Goal: Task Accomplishment & Management: Complete application form

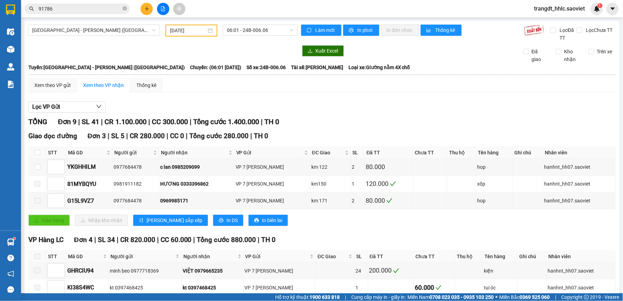
drag, startPoint x: 0, startPoint y: 0, endPoint x: 100, endPoint y: 6, distance: 100.0
click at [100, 6] on input "91786" at bounding box center [80, 9] width 83 height 8
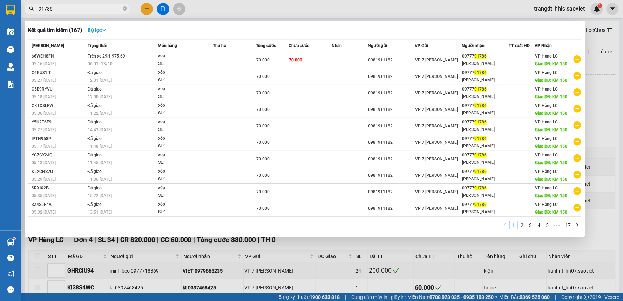
drag, startPoint x: 100, startPoint y: 6, endPoint x: 104, endPoint y: 1, distance: 6.0
click at [100, 6] on input "91786" at bounding box center [80, 9] width 83 height 8
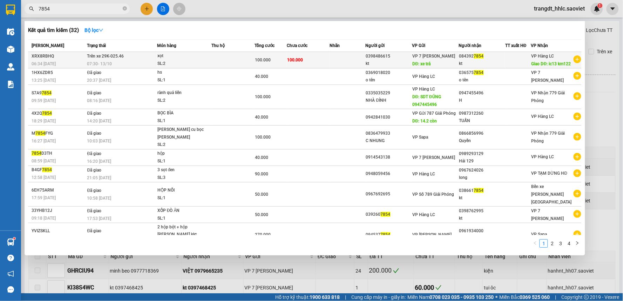
type input "7854"
click at [296, 58] on td "100.000" at bounding box center [308, 60] width 43 height 16
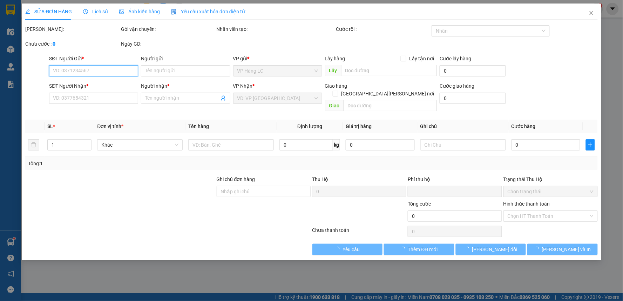
type input "0398486615"
type input "kt"
type input "xe trả"
type input "0843927854"
type input "kt"
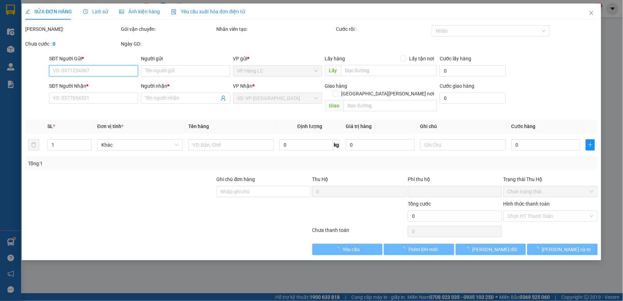
type input "ic13 km122"
type input "0"
type input "100.000"
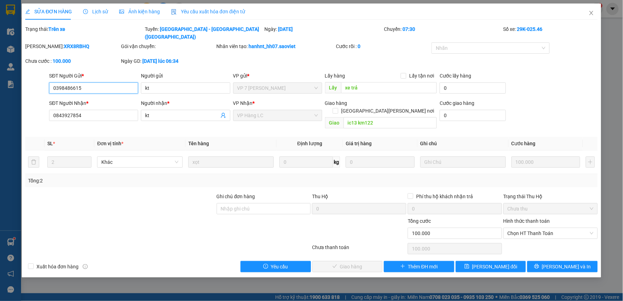
drag, startPoint x: 521, startPoint y: 218, endPoint x: 524, endPoint y: 225, distance: 7.7
click at [524, 228] on span "Chọn HT Thanh Toán" at bounding box center [550, 233] width 86 height 11
click at [524, 232] on div "Tại văn phòng" at bounding box center [551, 232] width 86 height 8
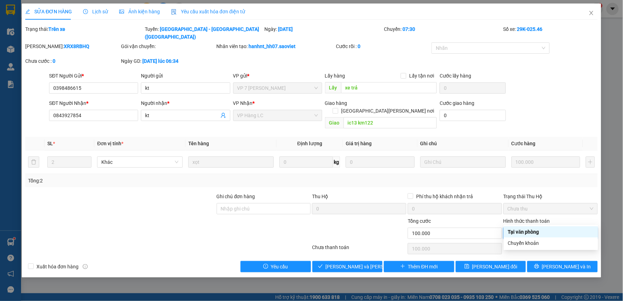
type input "0"
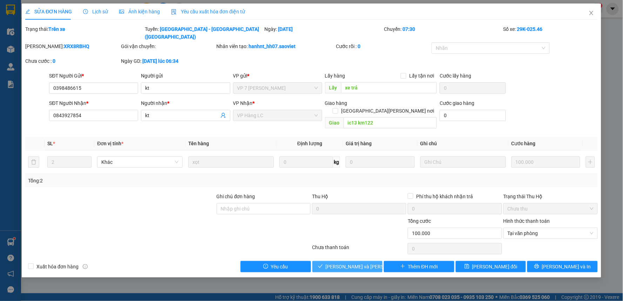
click at [355, 262] on span "Lưu và Giao hàng" at bounding box center [372, 266] width 95 height 8
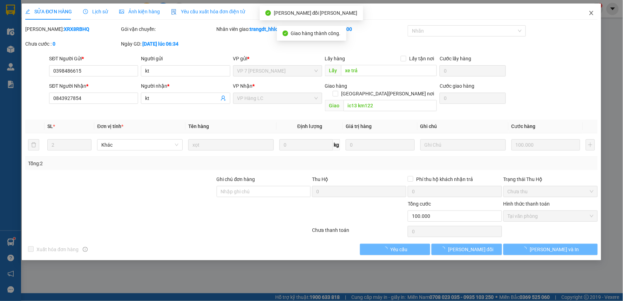
click at [587, 11] on span "Close" at bounding box center [591, 14] width 20 height 20
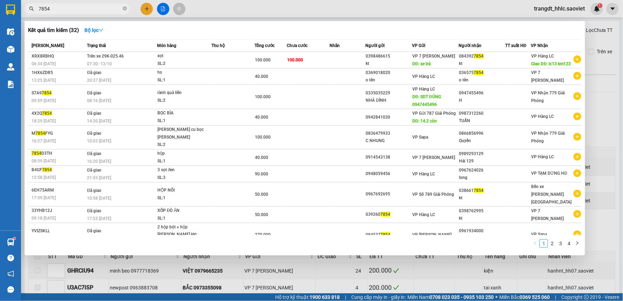
click at [103, 9] on input "7854" at bounding box center [80, 9] width 83 height 8
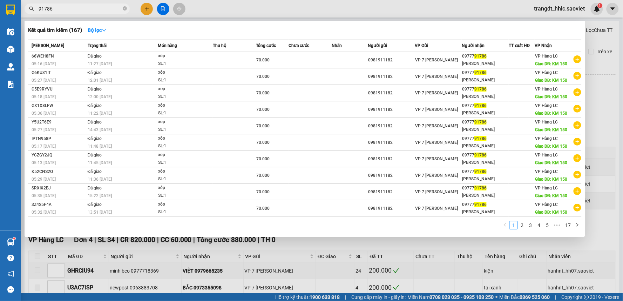
type input "91786"
click at [306, 8] on div at bounding box center [311, 150] width 623 height 301
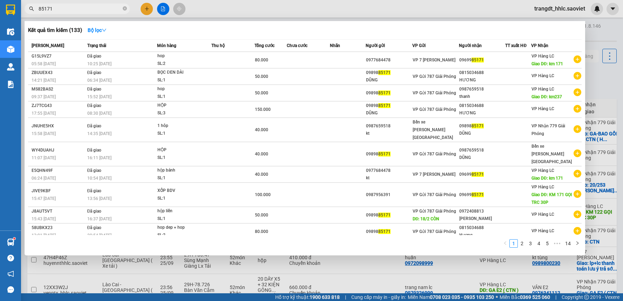
click at [64, 11] on input "85171" at bounding box center [80, 9] width 83 height 8
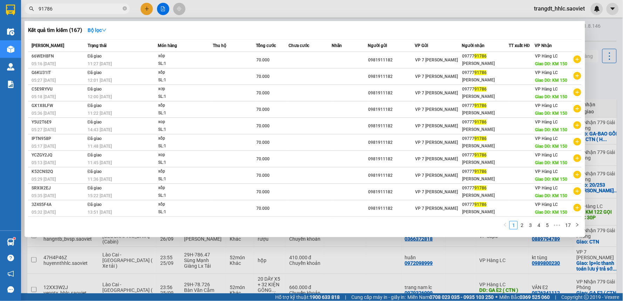
click at [98, 6] on input "91786" at bounding box center [80, 9] width 83 height 8
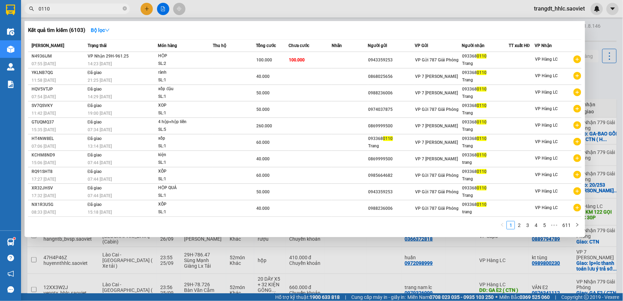
click at [61, 9] on input "0110" at bounding box center [80, 9] width 83 height 8
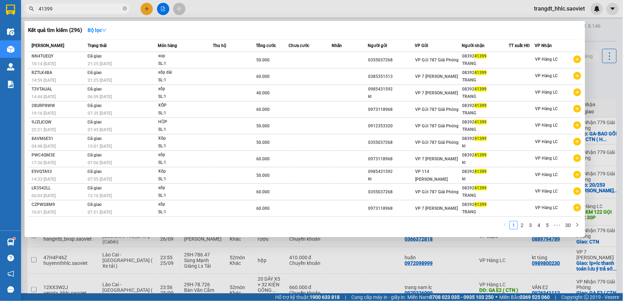
type input "41399"
click at [245, 15] on div at bounding box center [311, 150] width 623 height 301
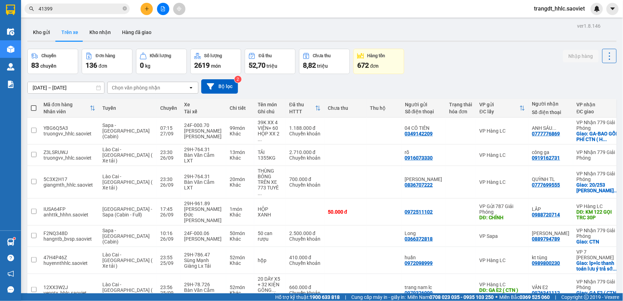
click at [257, 36] on div "Kho gửi Trên xe Kho nhận Hàng đã giao" at bounding box center [321, 33] width 589 height 19
click at [293, 38] on div "Kho gửi Trên xe Kho nhận Hàng đã giao" at bounding box center [321, 33] width 589 height 19
